Goal: Ask a question

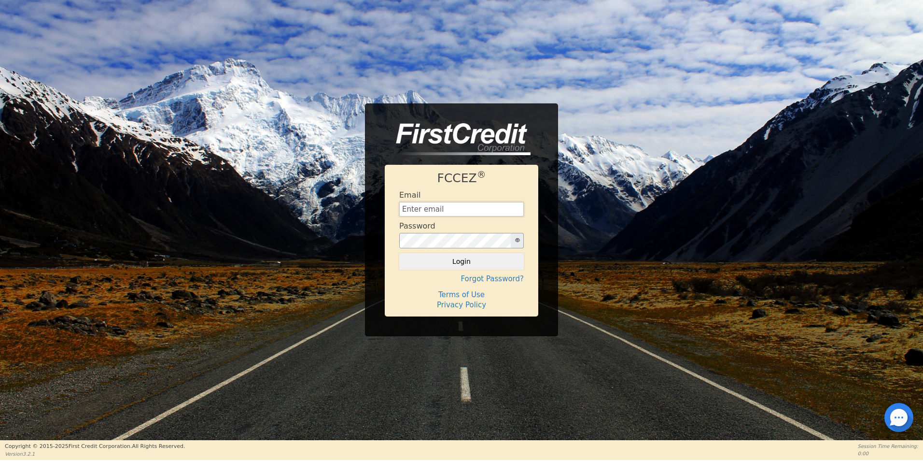
type input "[EMAIL_ADDRESS][DOMAIN_NAME]"
click at [900, 414] on div at bounding box center [899, 417] width 29 height 29
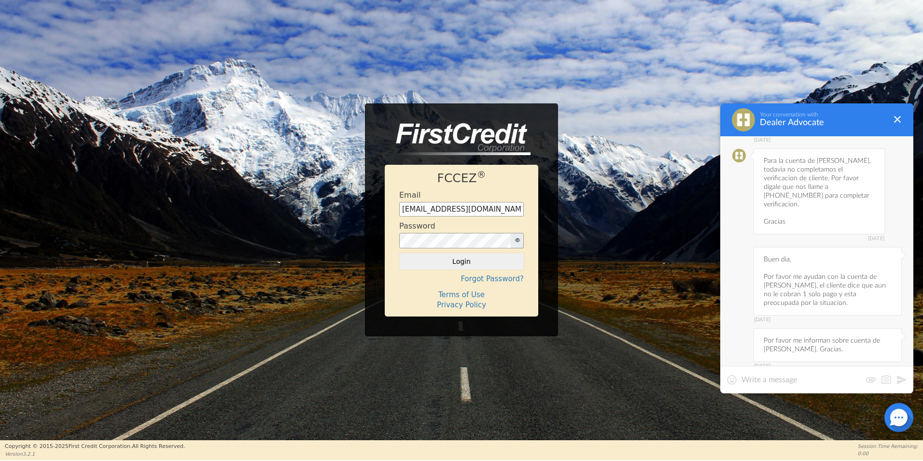
scroll to position [756, 0]
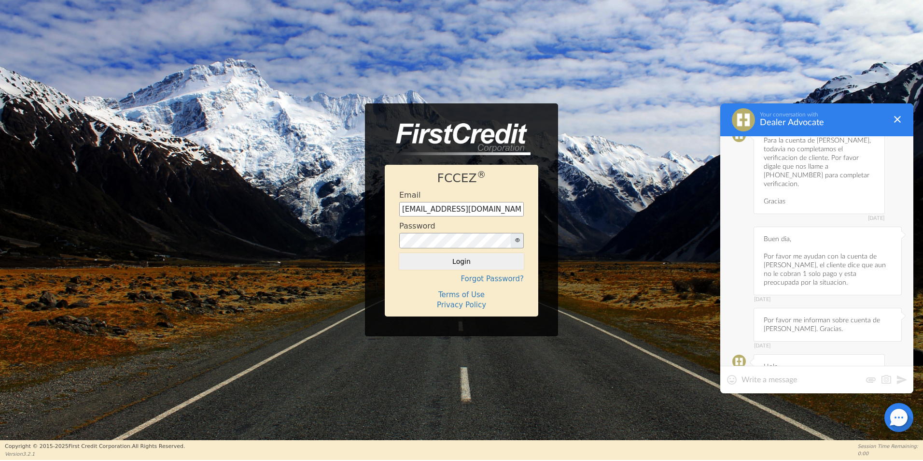
click at [775, 380] on textarea at bounding box center [802, 380] width 120 height 10
paste textarea "[PERSON_NAME]"
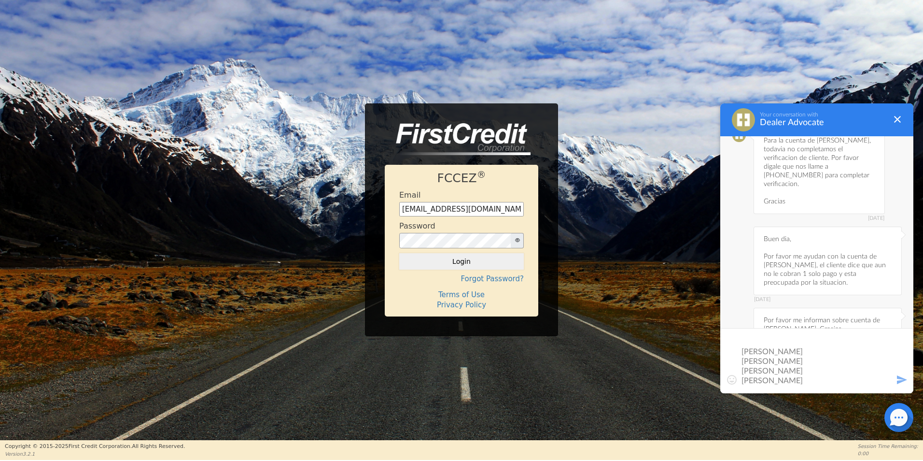
scroll to position [38, 0]
type textarea "Buen dia, Por favor brindar actualizacion de las cuentas; [PERSON_NAME] [PERSON…"
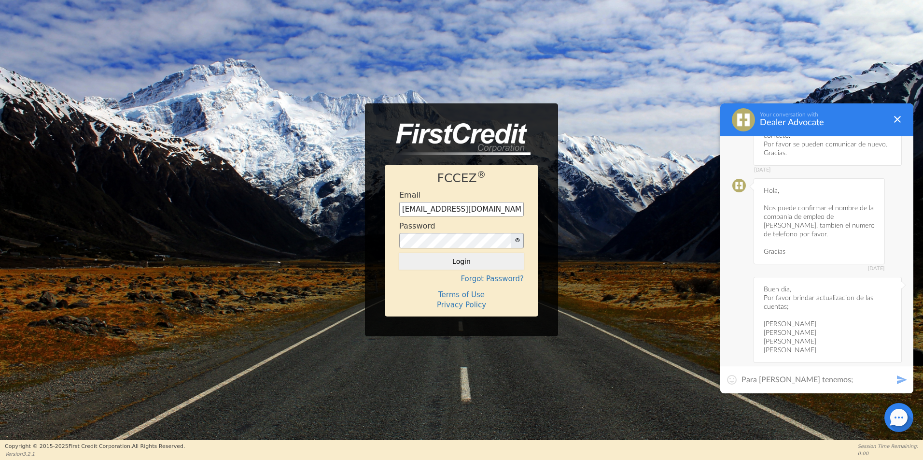
paste textarea "Kings Cárpet Services LLC 7025172508"
type textarea "Para [PERSON_NAME] tenemos; Kings Cárpet Services LLC 7025172508"
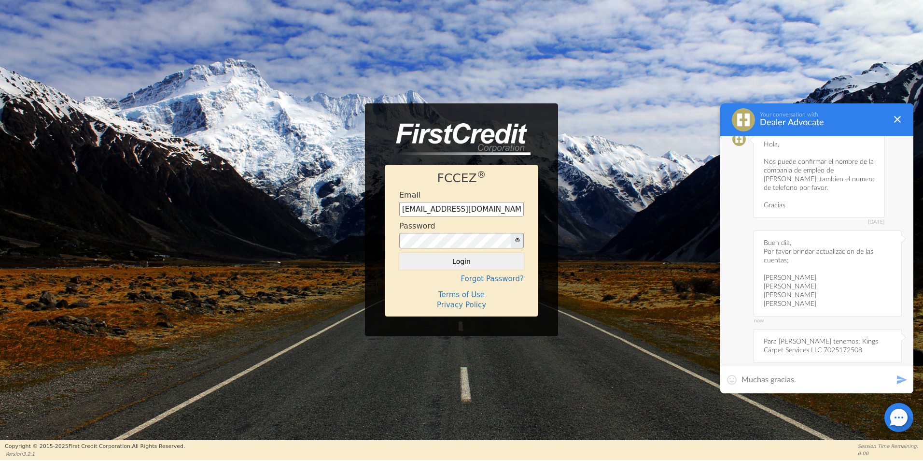
type textarea "Muchas gracias."
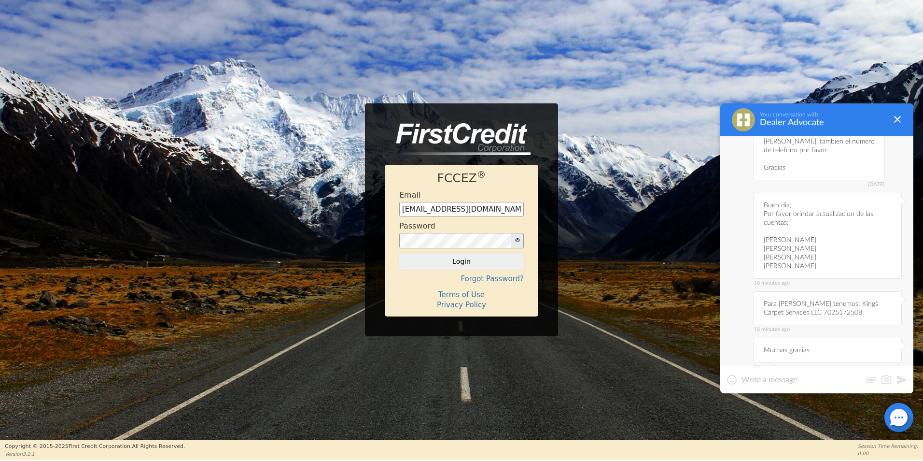
scroll to position [1453, 0]
